Goal: Transaction & Acquisition: Subscribe to service/newsletter

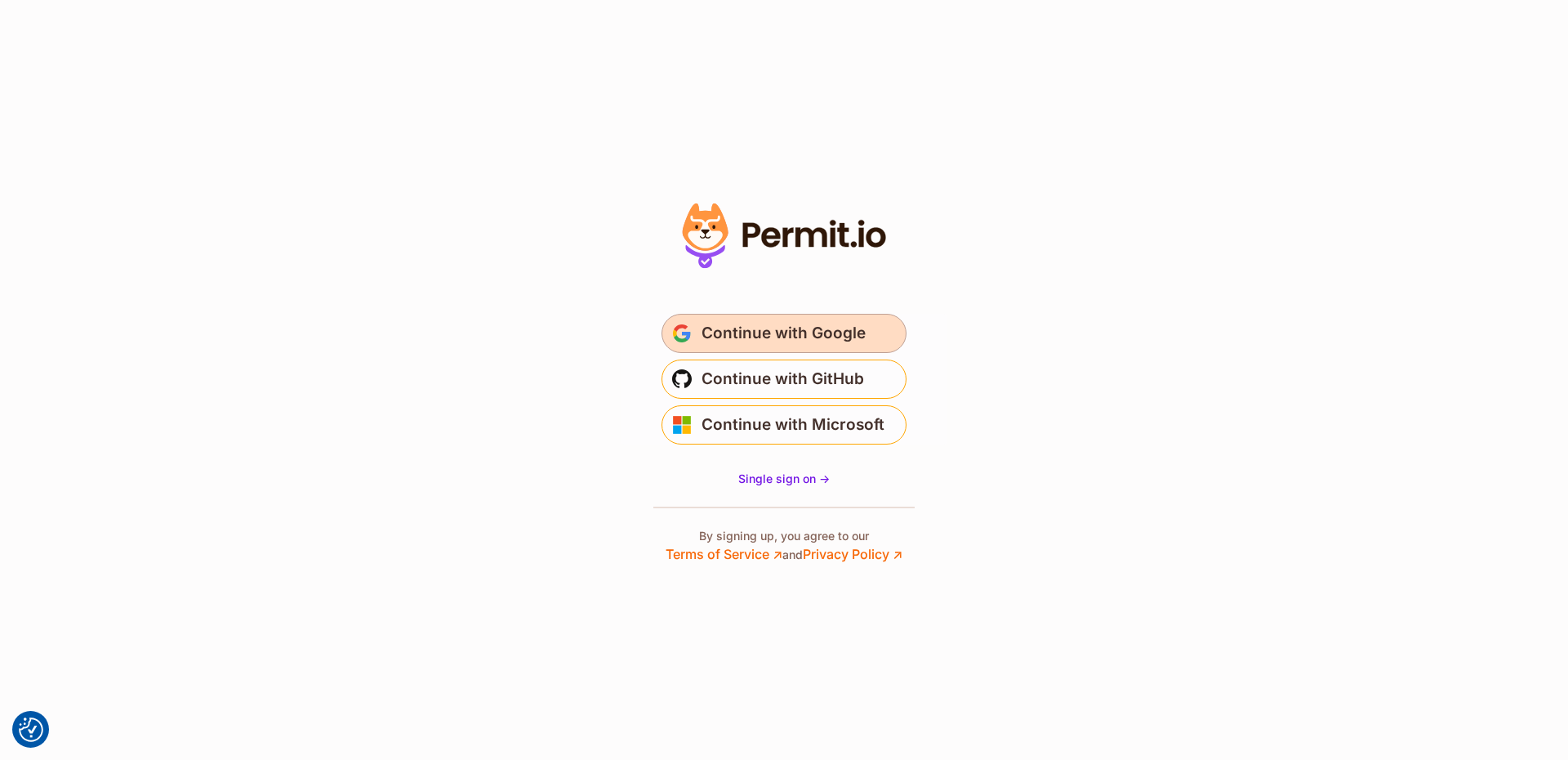
click at [794, 323] on span "Continue with Google" at bounding box center [784, 333] width 164 height 26
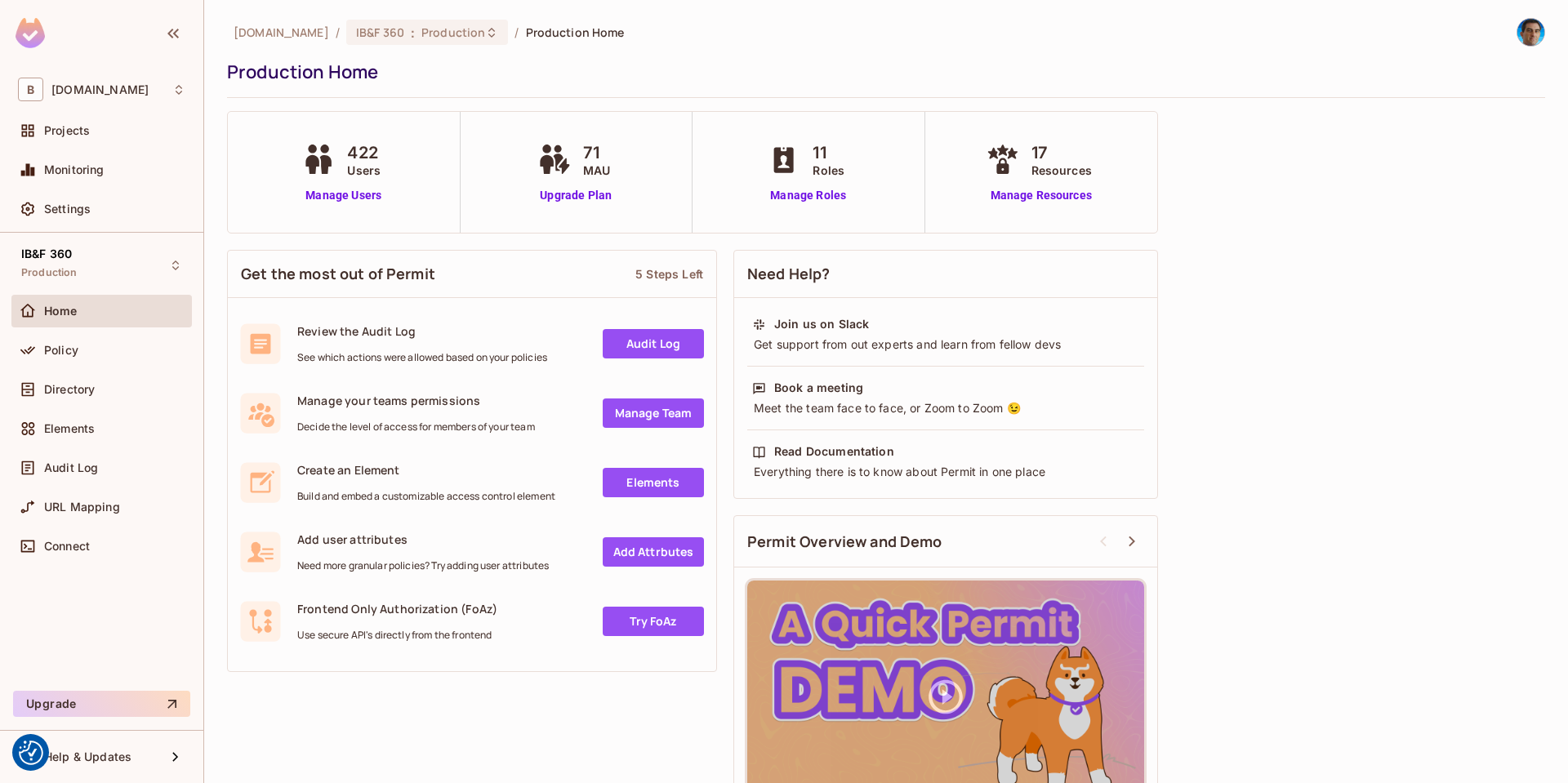
drag, startPoint x: 360, startPoint y: 155, endPoint x: 357, endPoint y: 137, distance: 18.3
click at [357, 137] on div "422 Users Manage Users" at bounding box center [344, 172] width 233 height 121
click at [295, 270] on span "Get the most out of Permit" at bounding box center [338, 274] width 194 height 20
click at [399, 272] on span "Get the most out of Permit" at bounding box center [338, 274] width 194 height 20
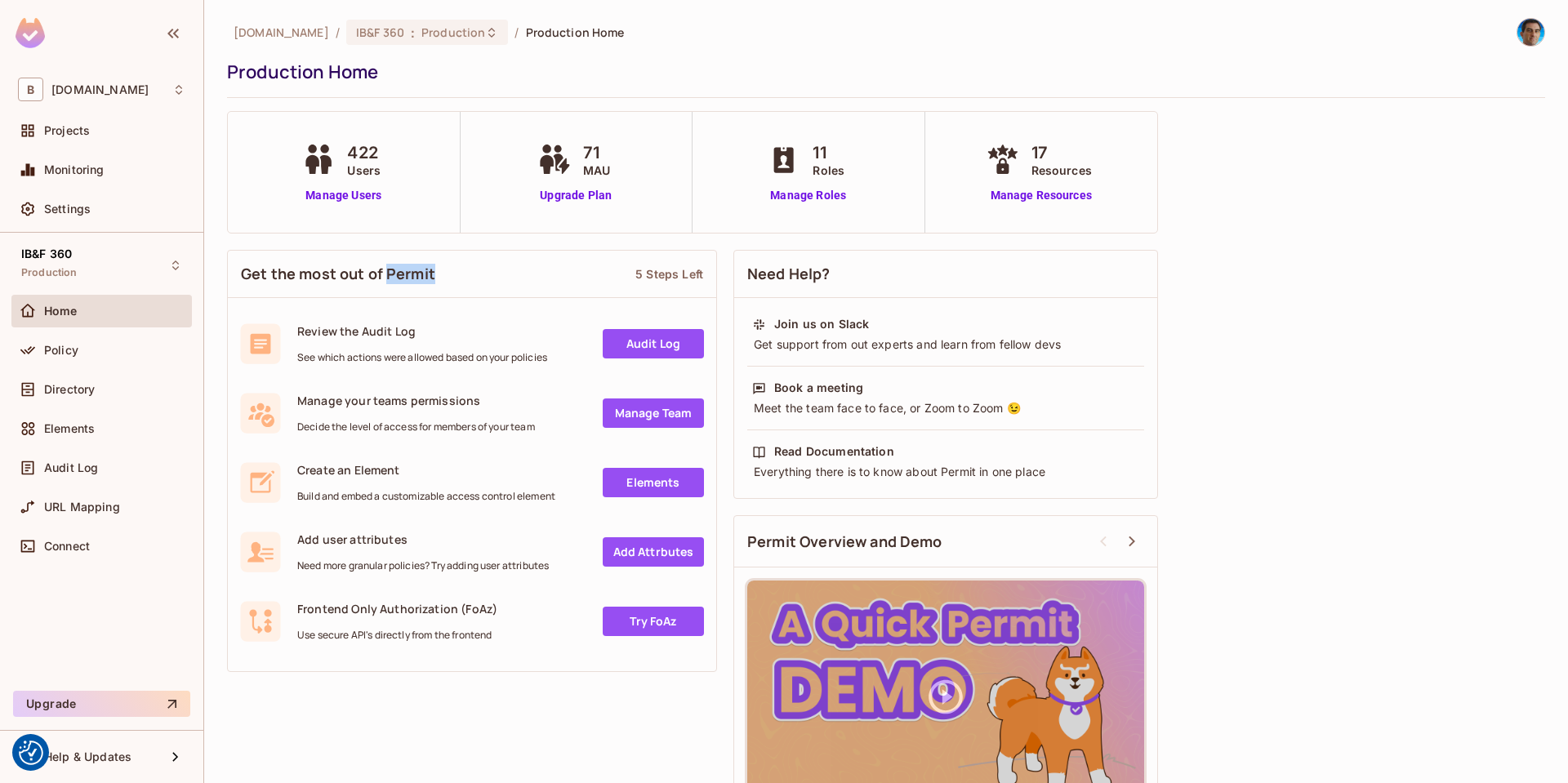
click at [399, 272] on span "Get the most out of Permit" at bounding box center [338, 274] width 194 height 20
click at [337, 276] on span "Get the most out of Permit" at bounding box center [338, 274] width 194 height 20
click at [146, 752] on div "Help & Updates" at bounding box center [105, 757] width 122 height 13
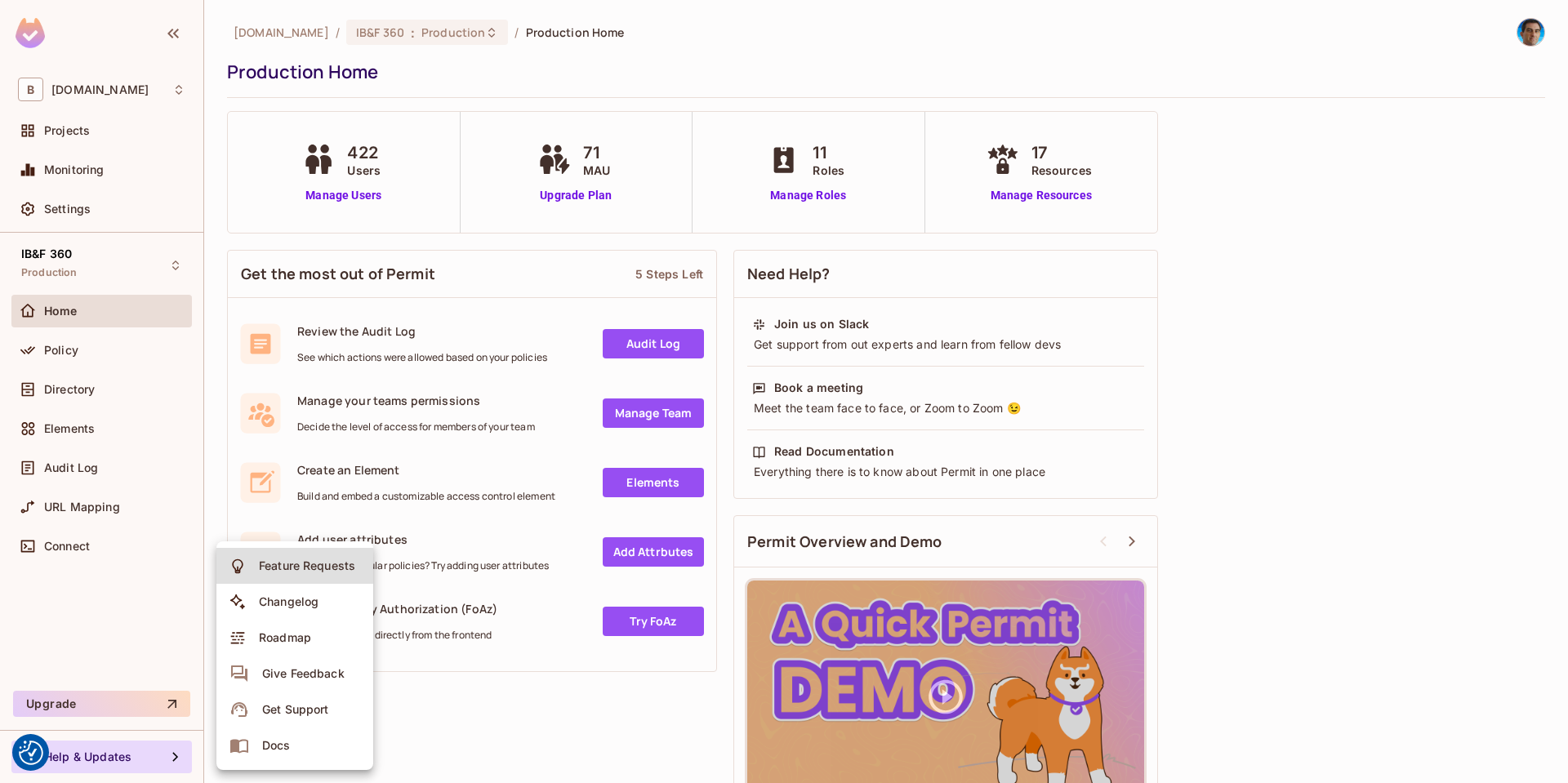
click at [1183, 56] on div at bounding box center [784, 391] width 1568 height 783
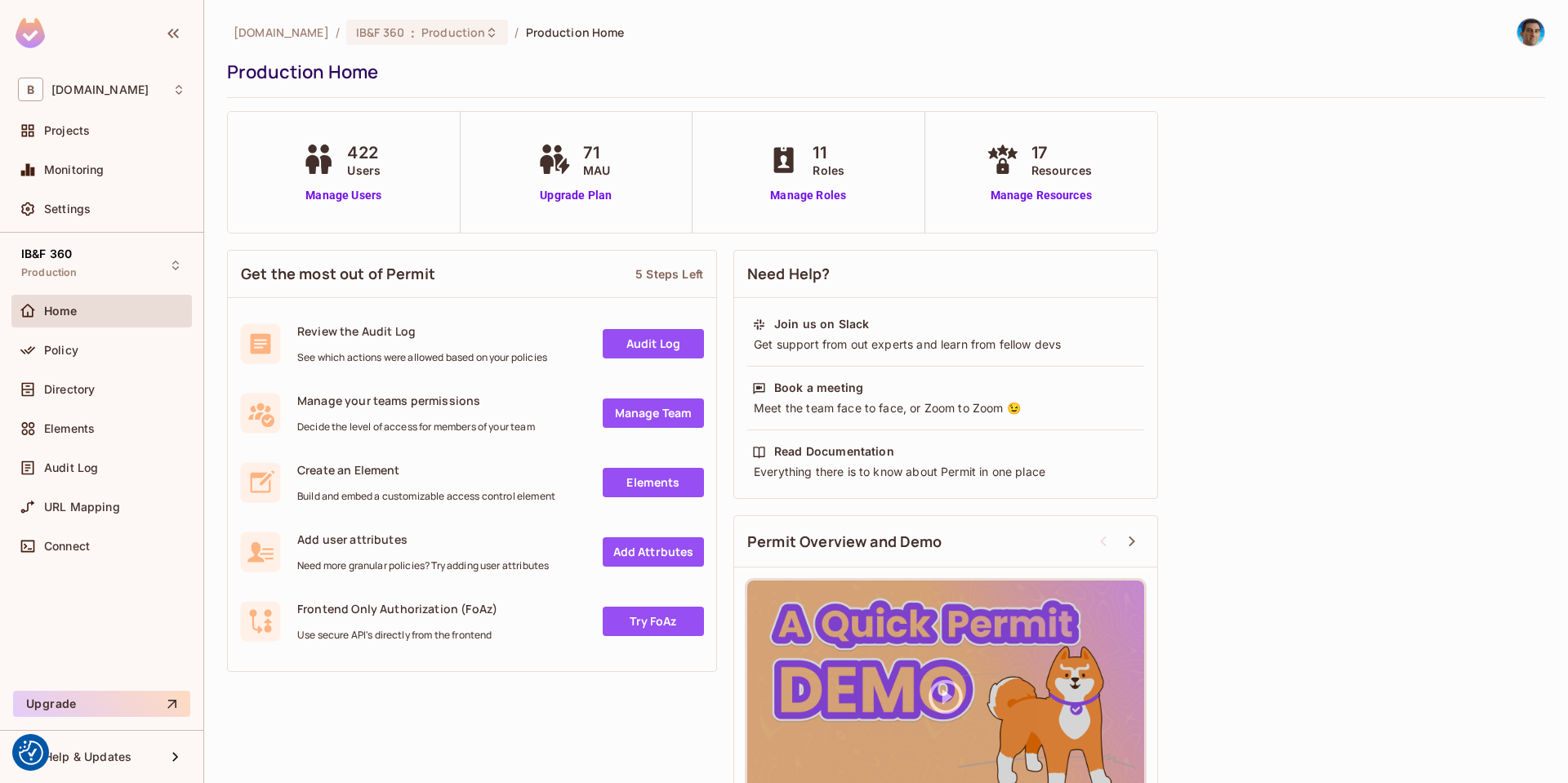
click at [40, 39] on img at bounding box center [30, 33] width 29 height 30
click at [40, 712] on button "Upgrade" at bounding box center [101, 704] width 177 height 26
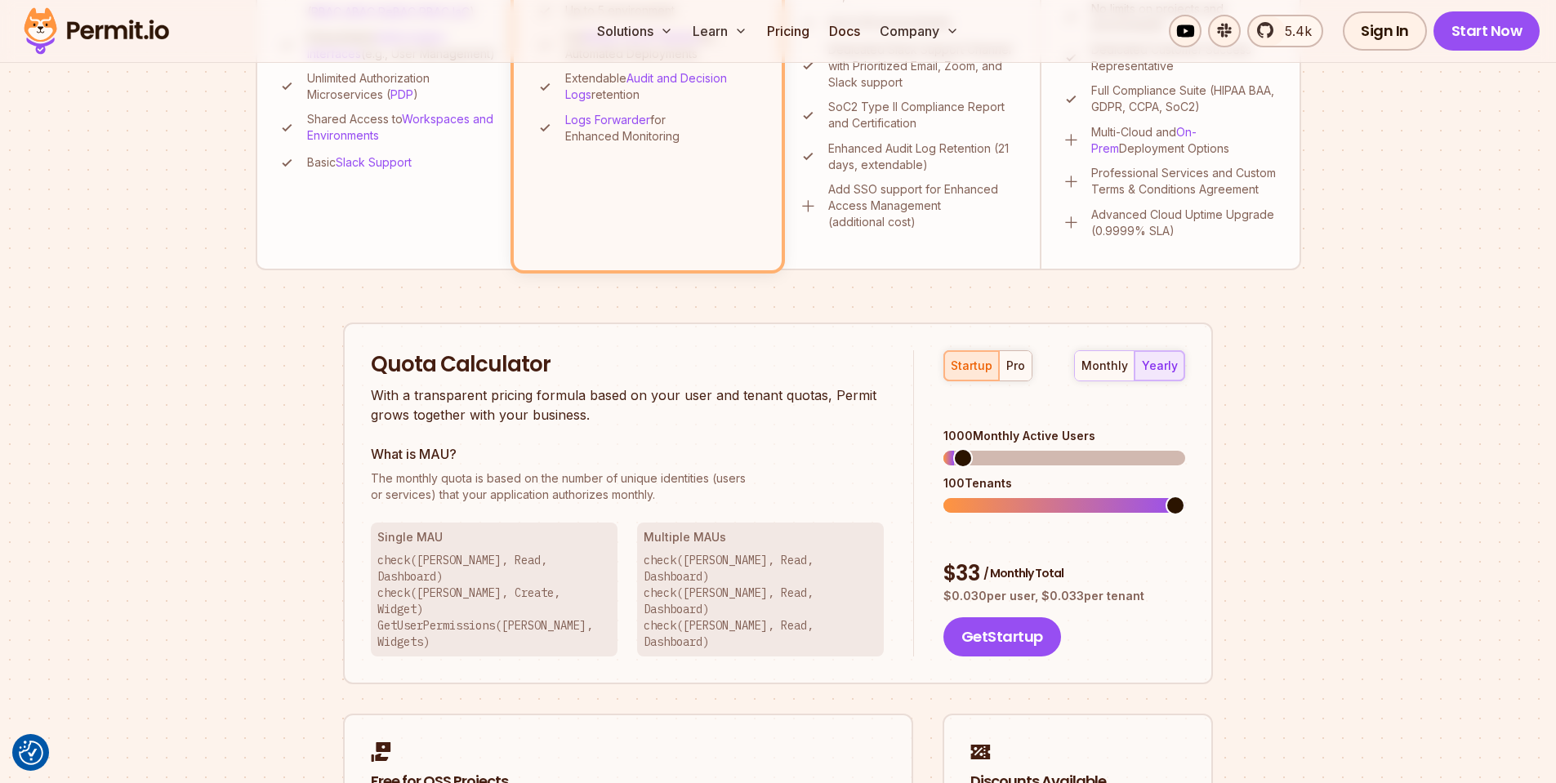
scroll to position [882, 0]
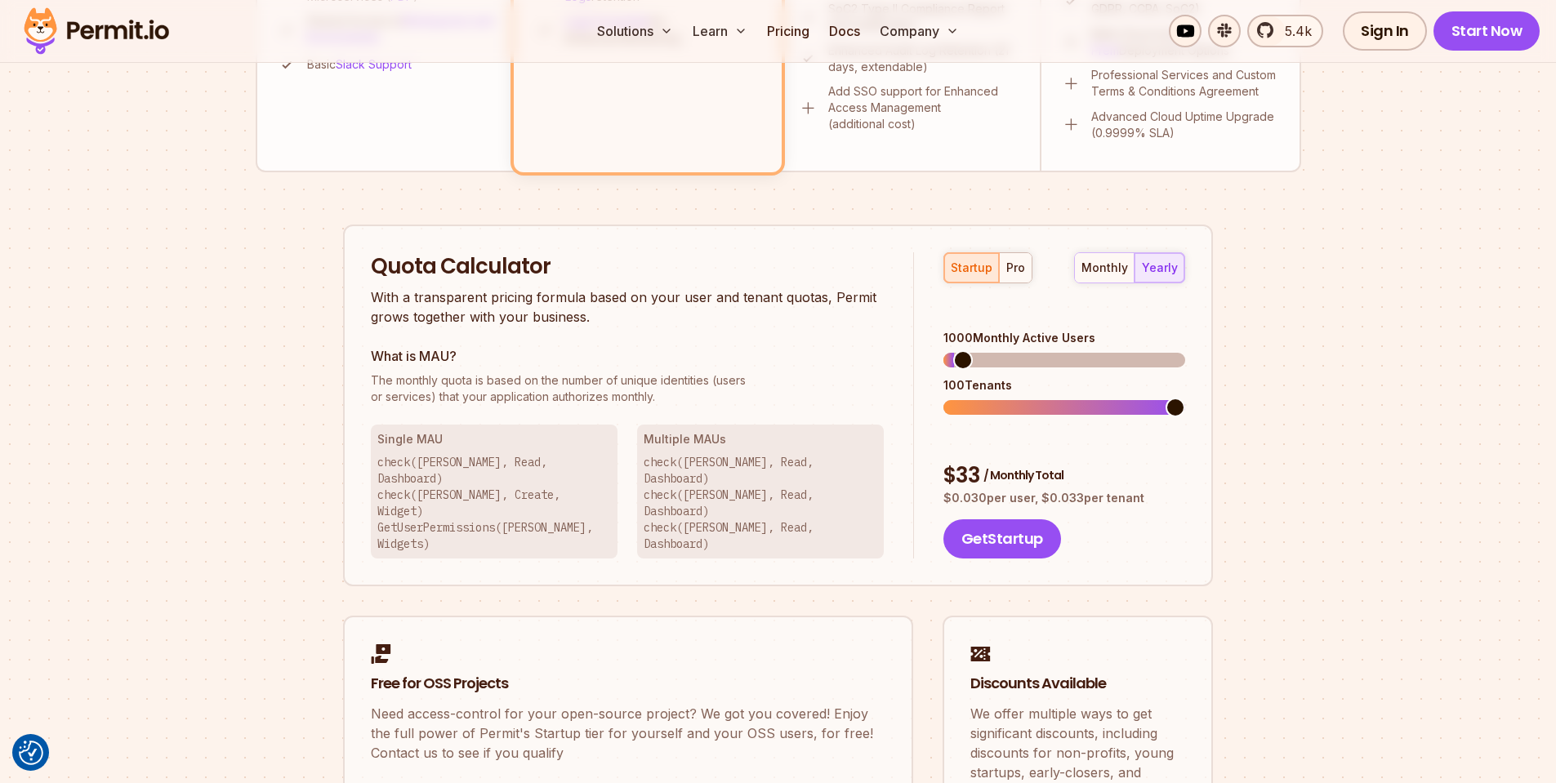
click at [386, 297] on p "With a transparent pricing formula based on your user and tenant quotas, Permit…" at bounding box center [627, 307] width 513 height 39
click at [943, 398] on span at bounding box center [953, 408] width 20 height 20
click at [269, 259] on div "Permit Pricing From Free to Predictable Scaling From a startup with 100 users t…" at bounding box center [778, 89] width 1045 height 1545
click at [469, 312] on p "With a transparent pricing formula based on your user and tenant quotas, Permit…" at bounding box center [627, 307] width 513 height 39
click at [943, 350] on span at bounding box center [953, 360] width 20 height 20
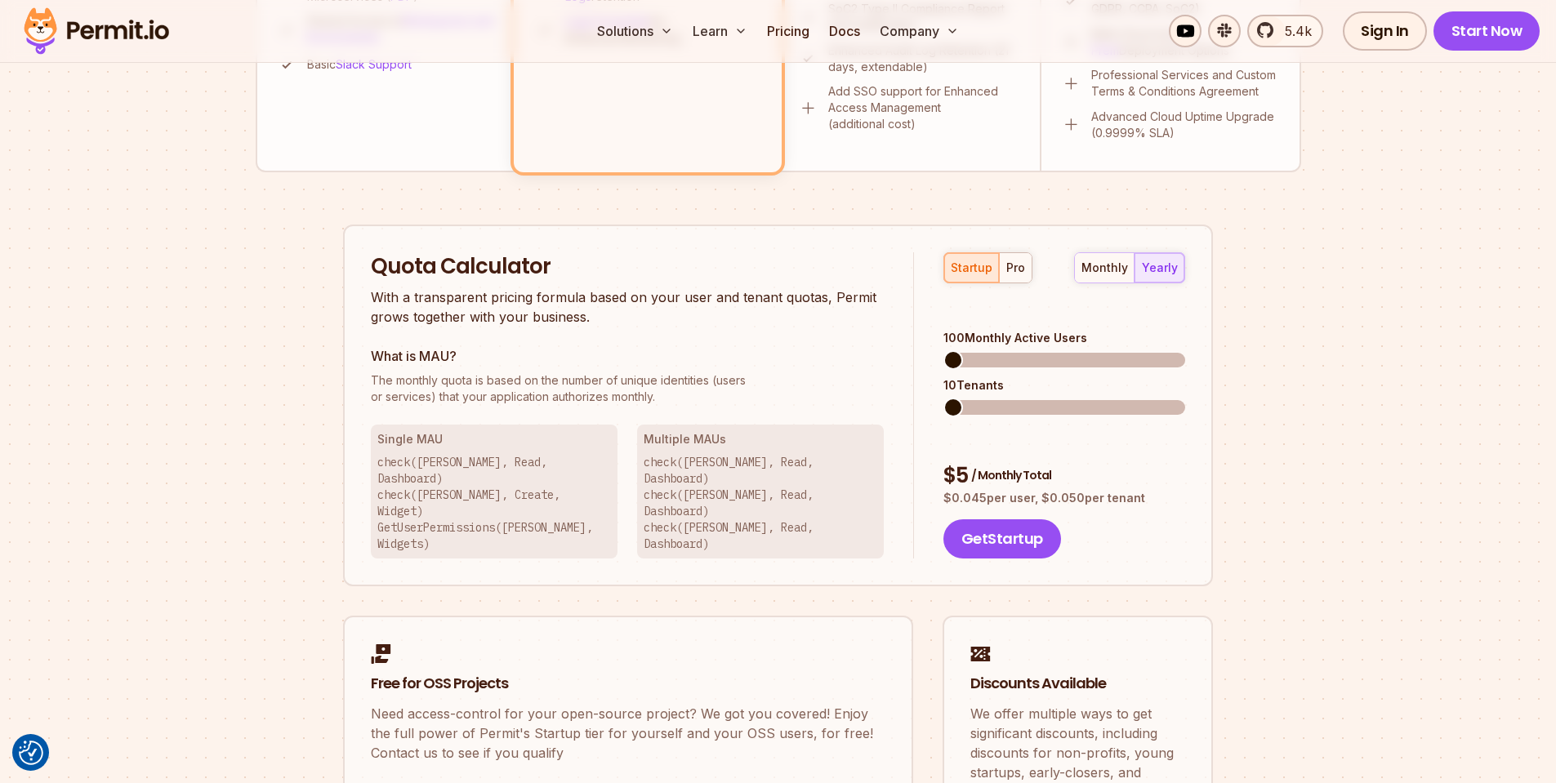
click at [943, 350] on span at bounding box center [953, 360] width 20 height 20
click at [945, 350] on span at bounding box center [955, 360] width 20 height 20
click at [943, 398] on span at bounding box center [953, 408] width 20 height 20
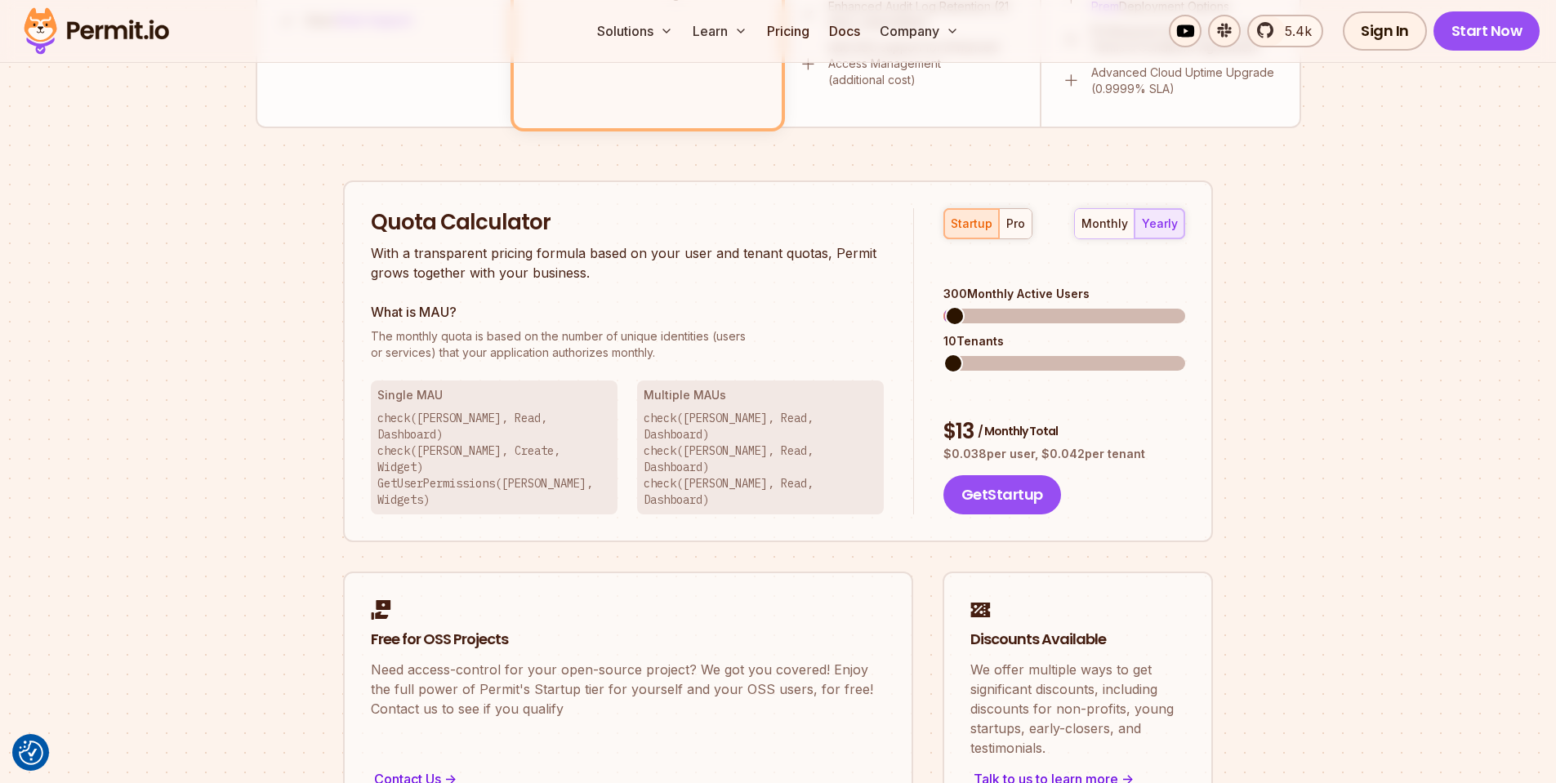
scroll to position [980, 0]
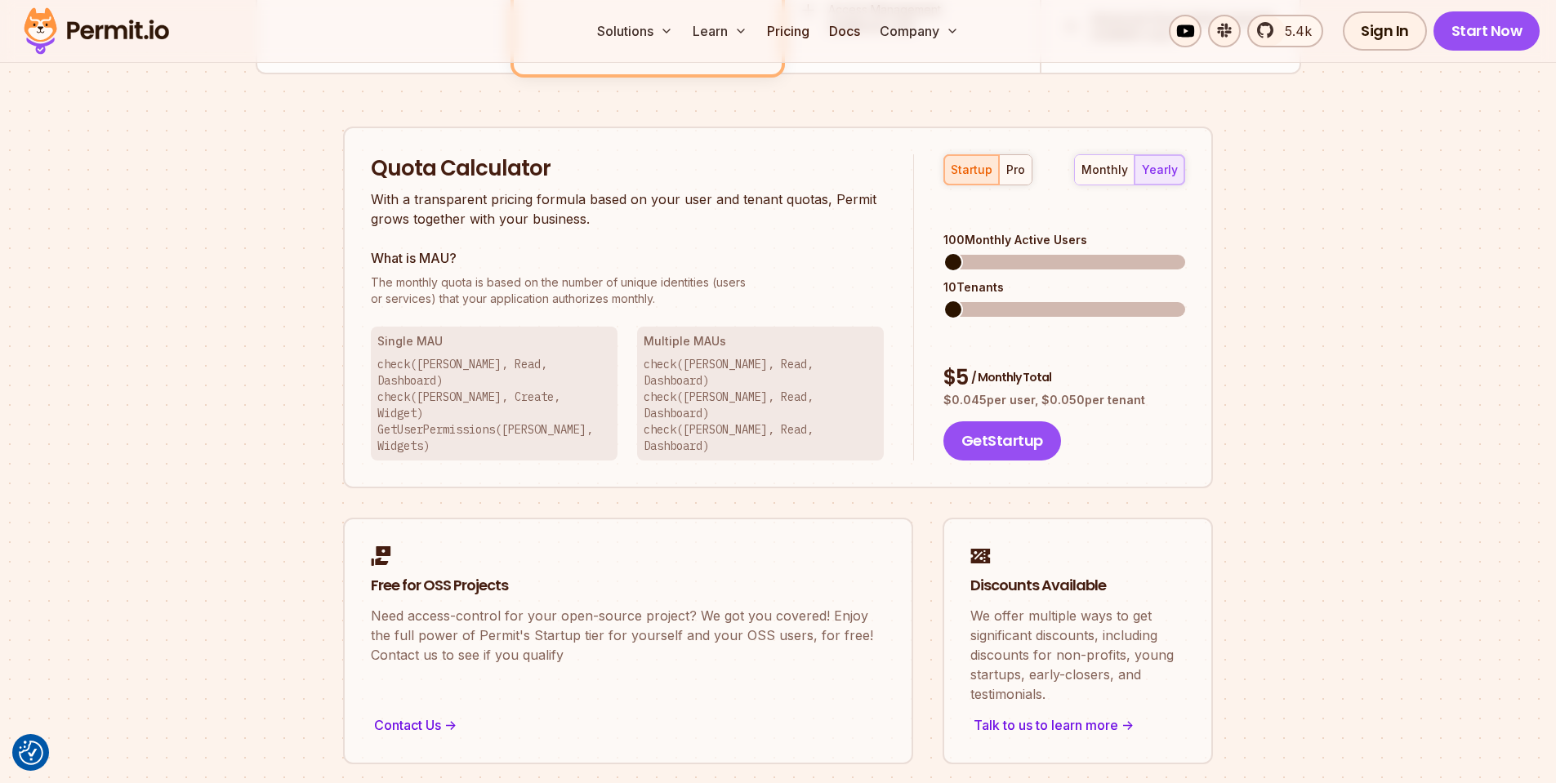
click at [943, 255] on span at bounding box center [1064, 262] width 242 height 15
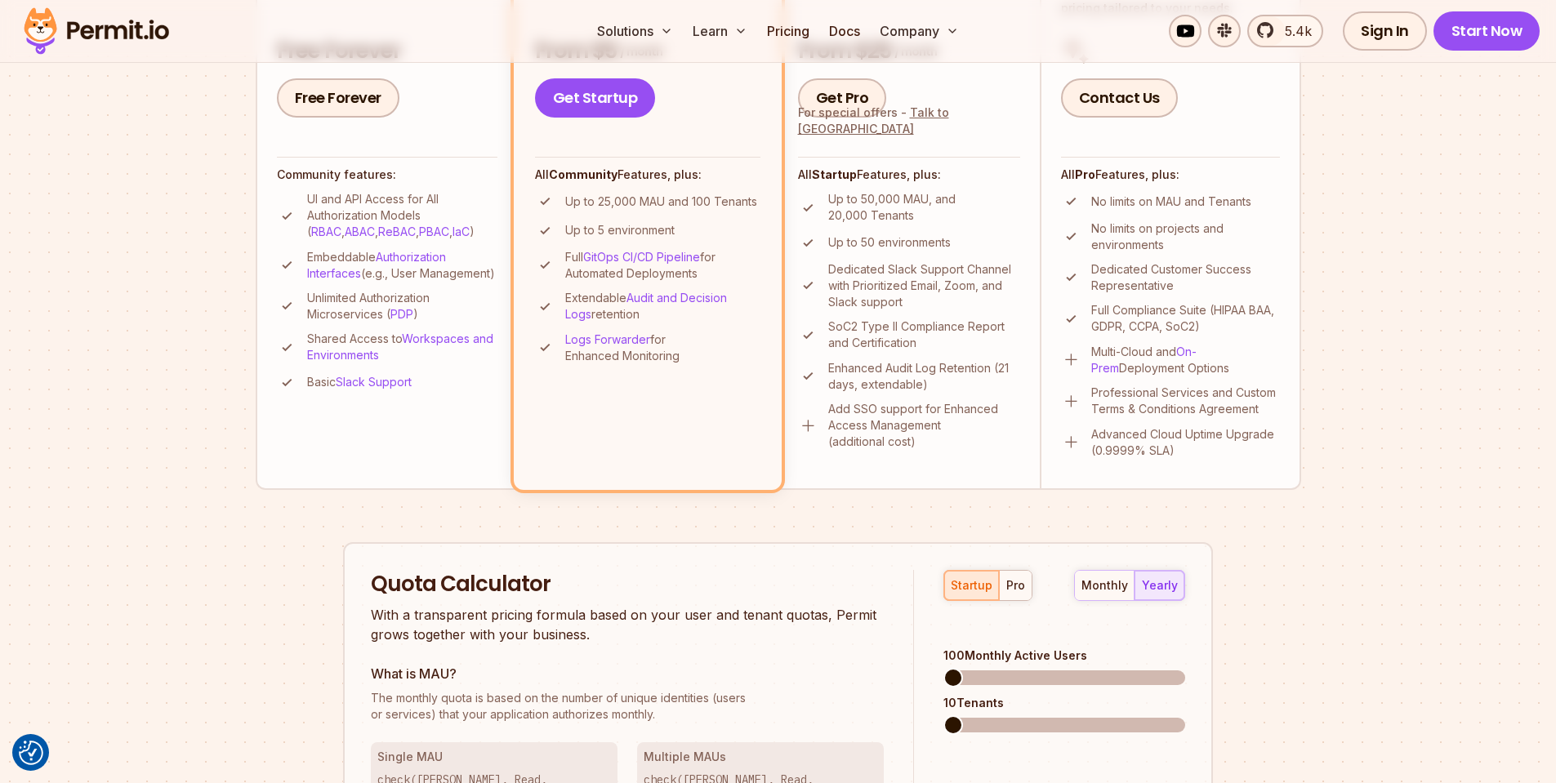
scroll to position [392, 0]
